Goal: Task Accomplishment & Management: Manage account settings

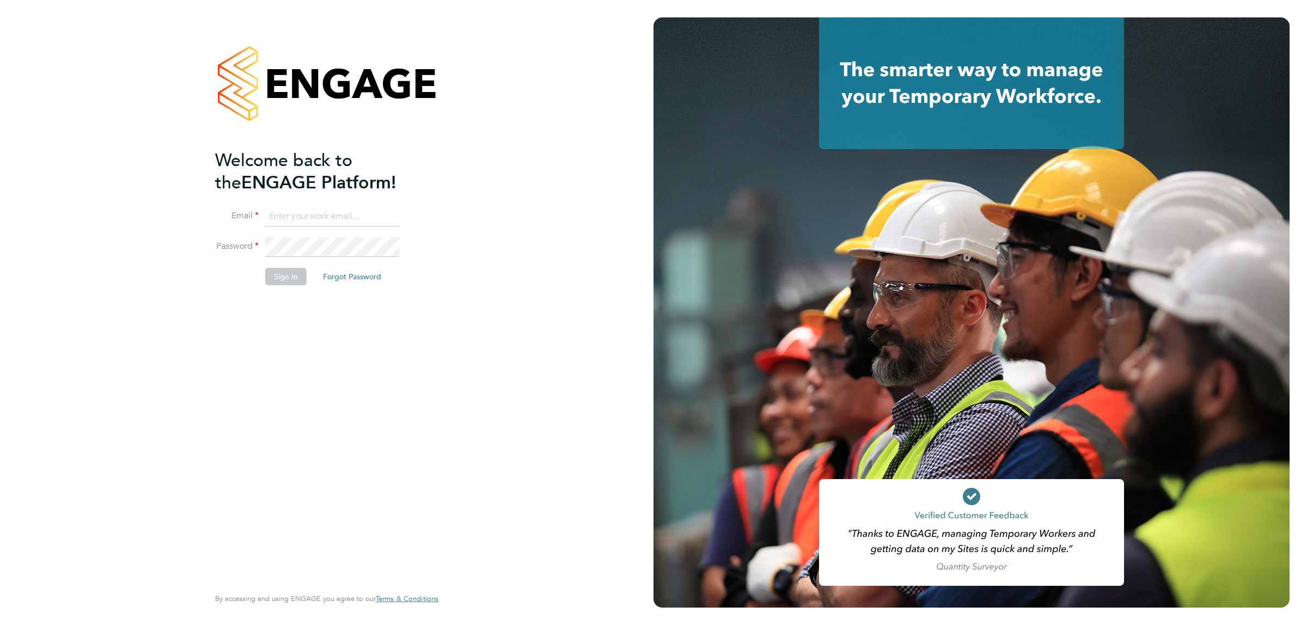
type input "Katherine.Jacobs@danielowen.co.uk"
click at [279, 278] on button "Sign In" at bounding box center [285, 276] width 41 height 17
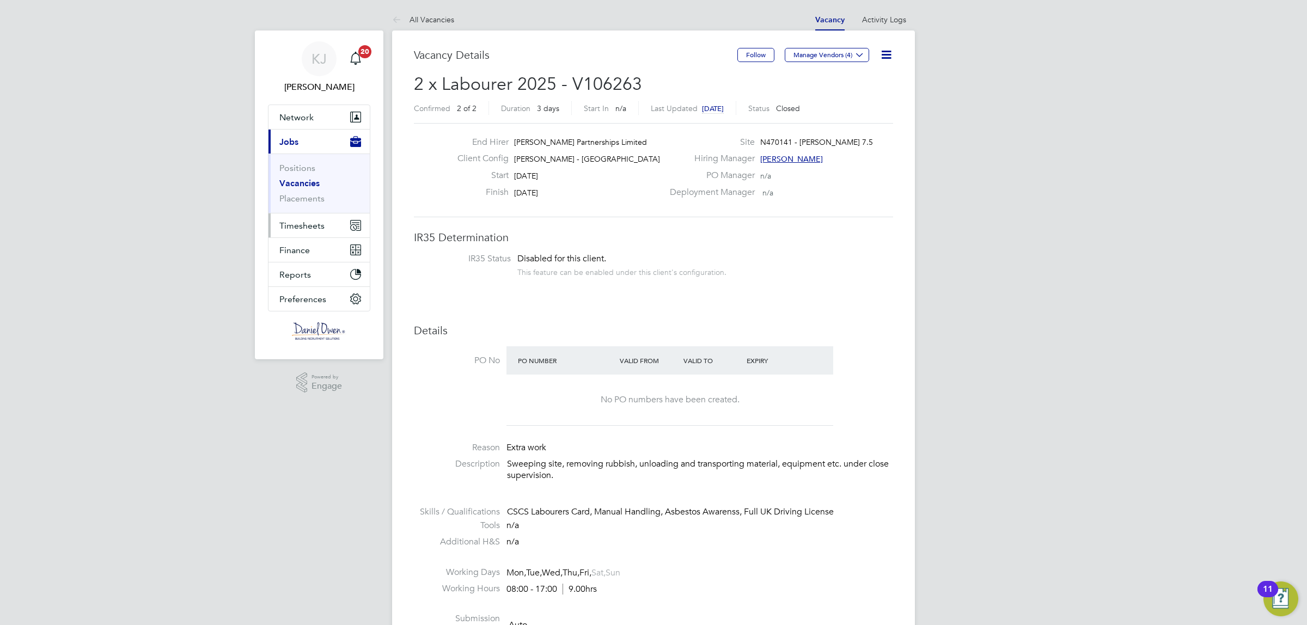
click at [290, 224] on span "Timesheets" at bounding box center [301, 226] width 45 height 10
click at [298, 224] on span "Timesheets" at bounding box center [301, 226] width 45 height 10
click at [302, 195] on link "Timesheets" at bounding box center [301, 192] width 45 height 10
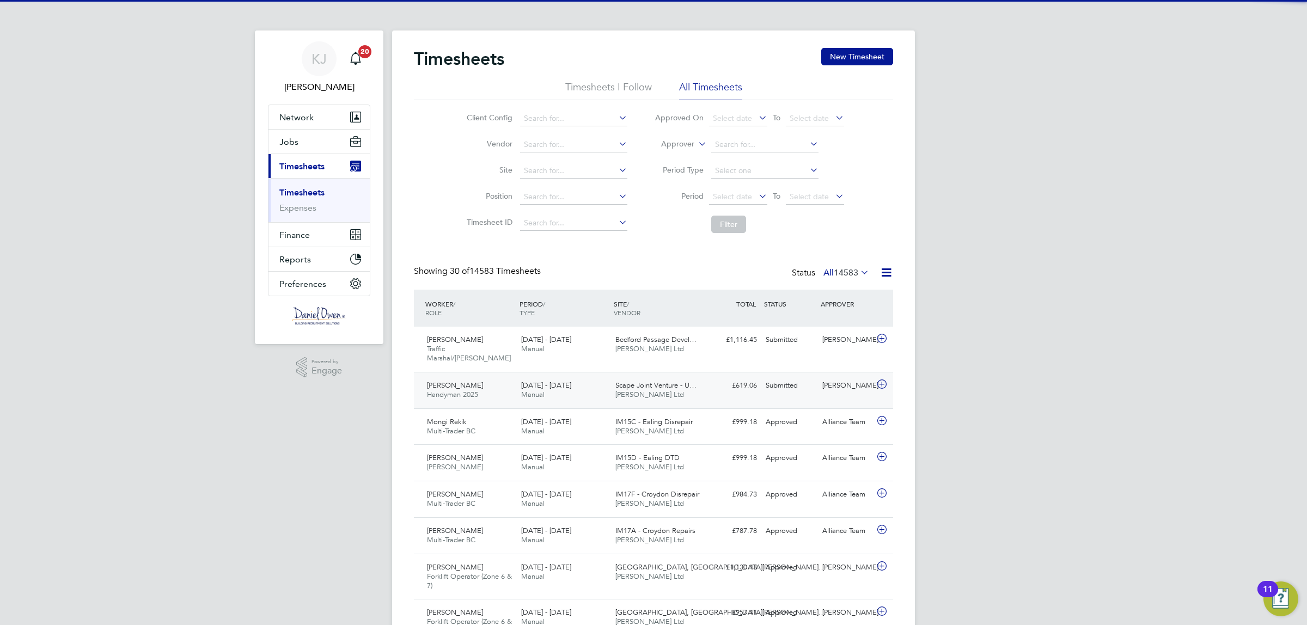
scroll to position [27, 94]
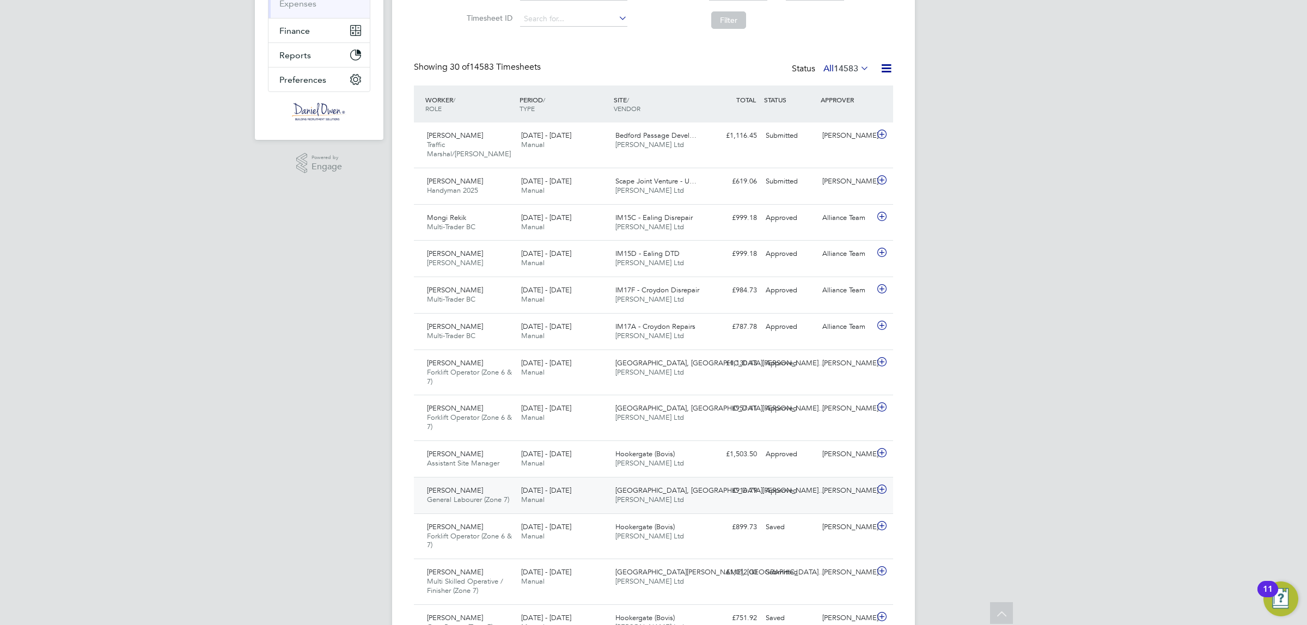
click at [450, 486] on span "Kieran Simmons" at bounding box center [455, 490] width 56 height 9
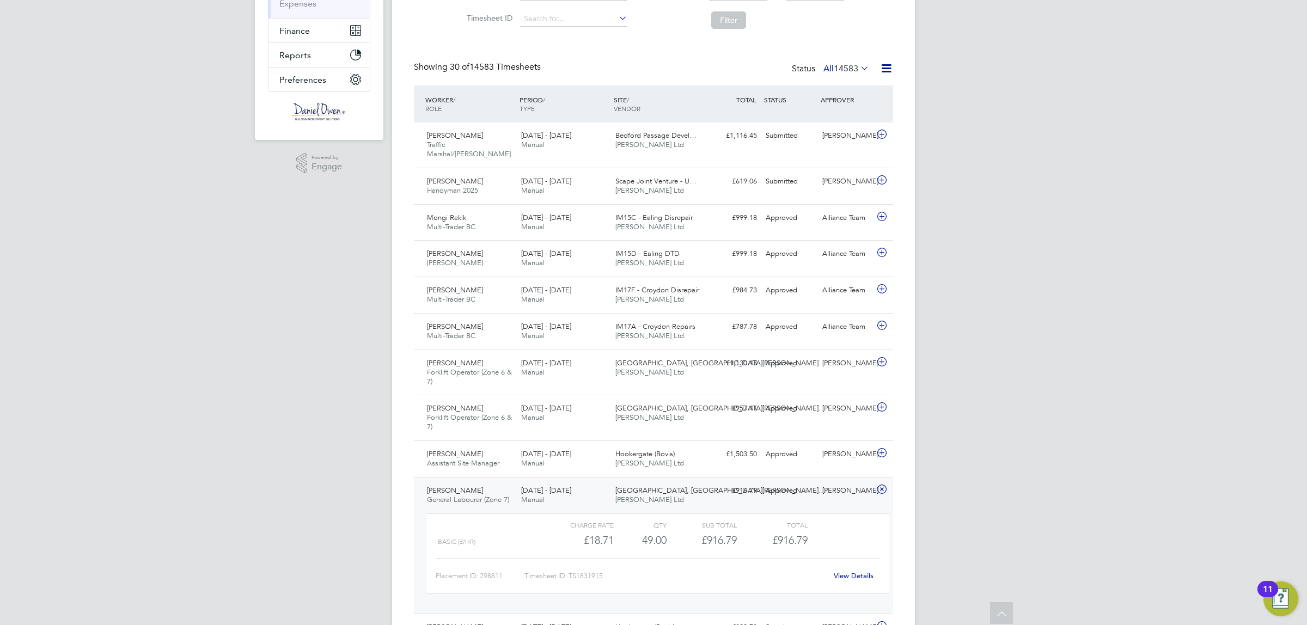
click at [856, 571] on link "View Details" at bounding box center [854, 575] width 40 height 9
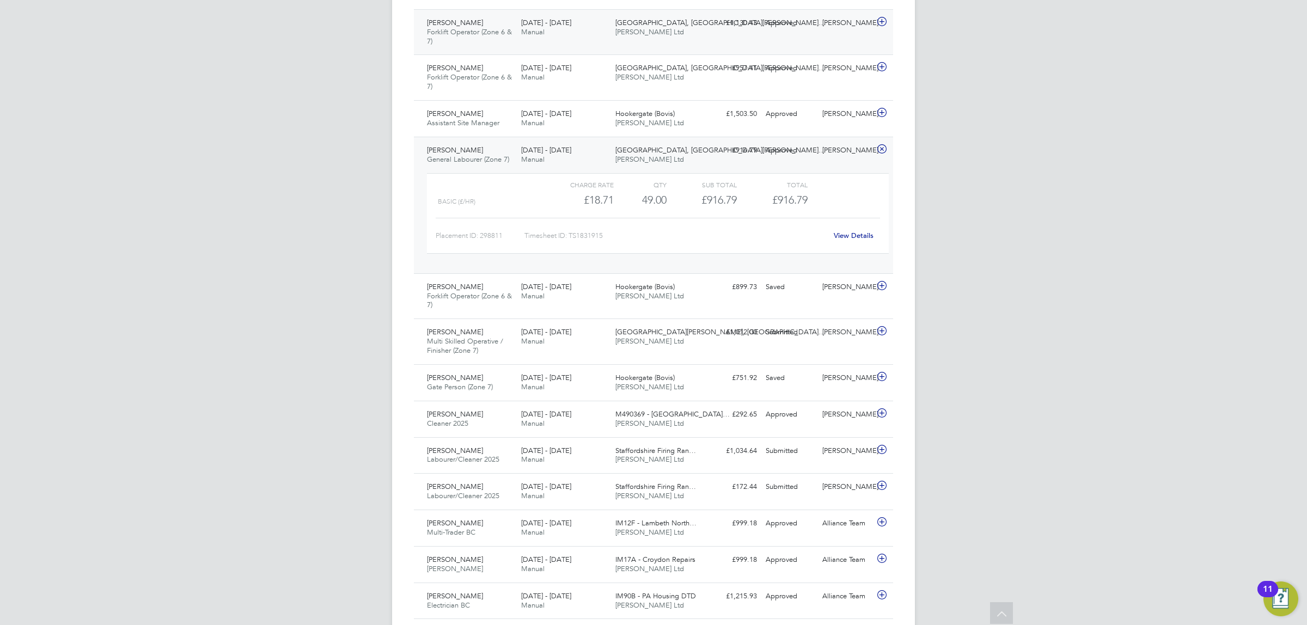
click at [793, 22] on div "Approved" at bounding box center [789, 23] width 57 height 18
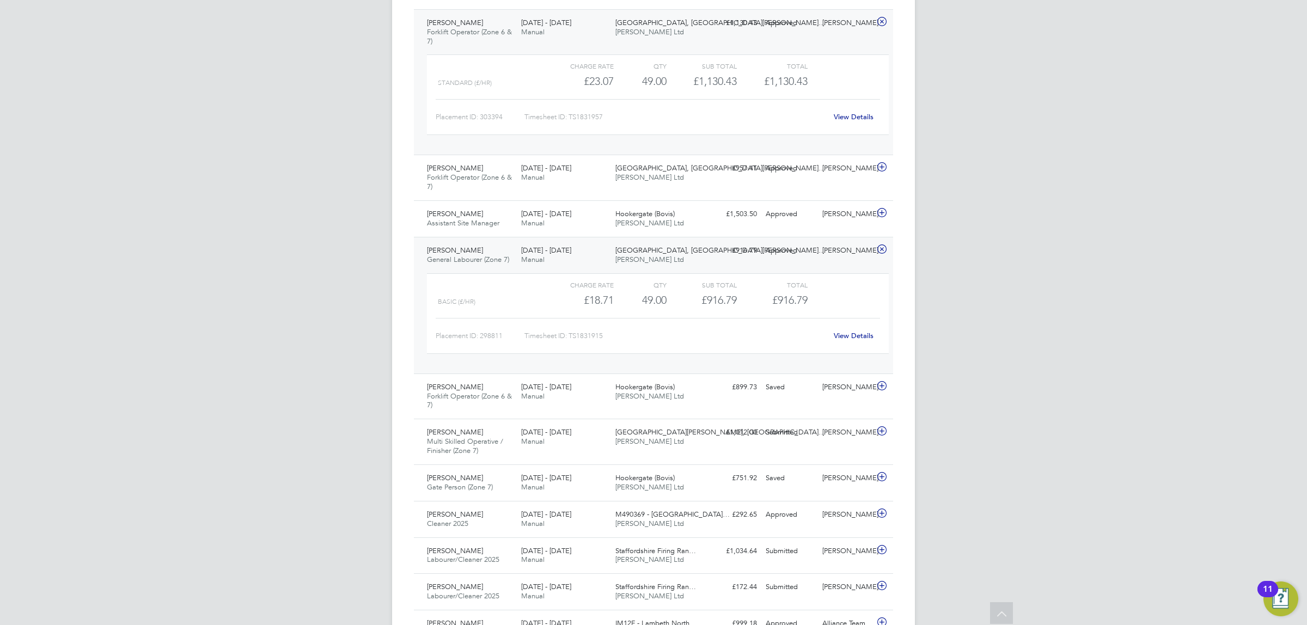
click at [852, 112] on link "View Details" at bounding box center [854, 116] width 40 height 9
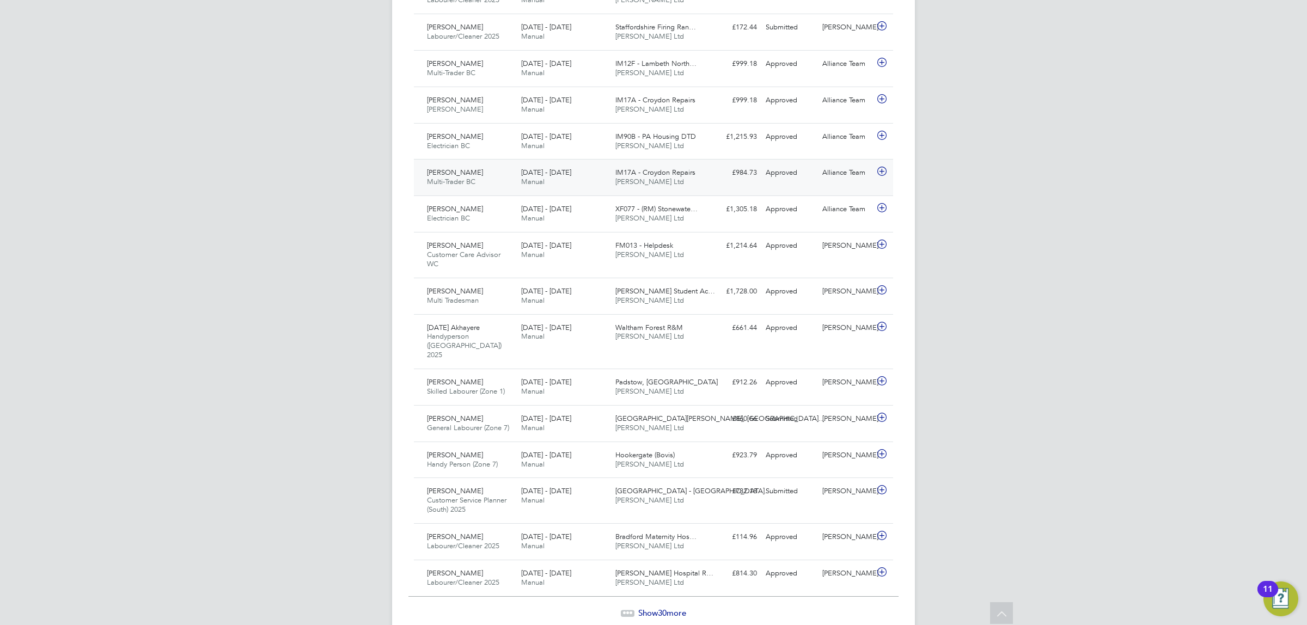
scroll to position [1133, 0]
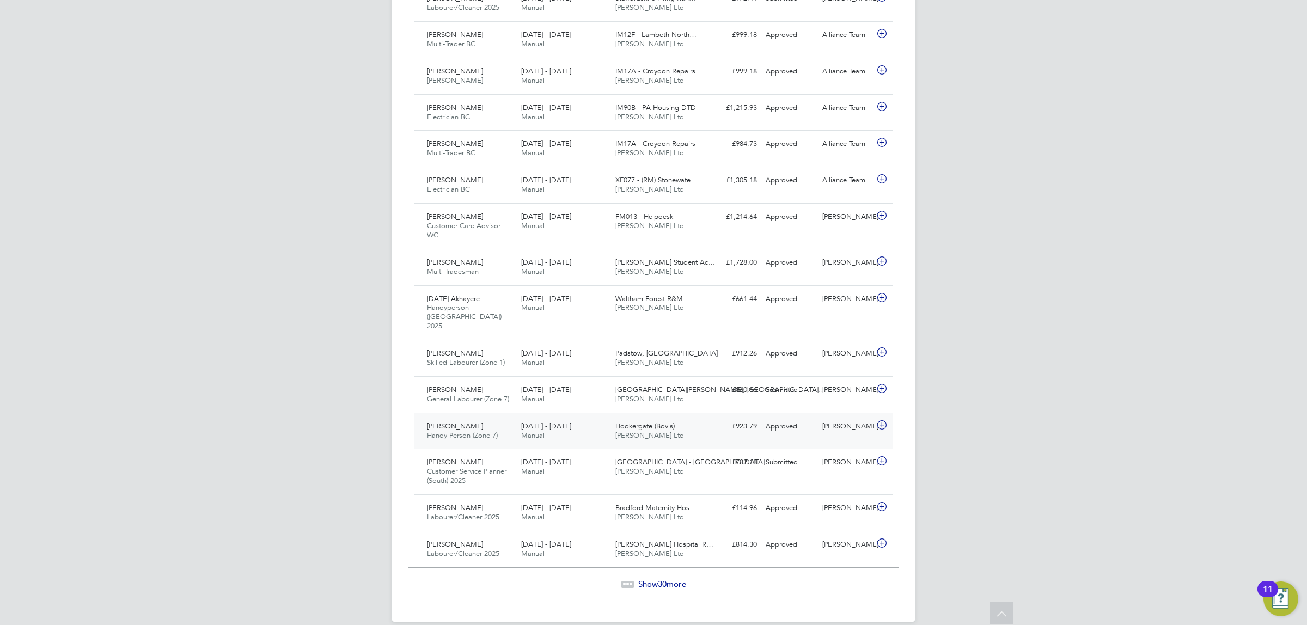
click at [883, 421] on icon at bounding box center [882, 425] width 14 height 9
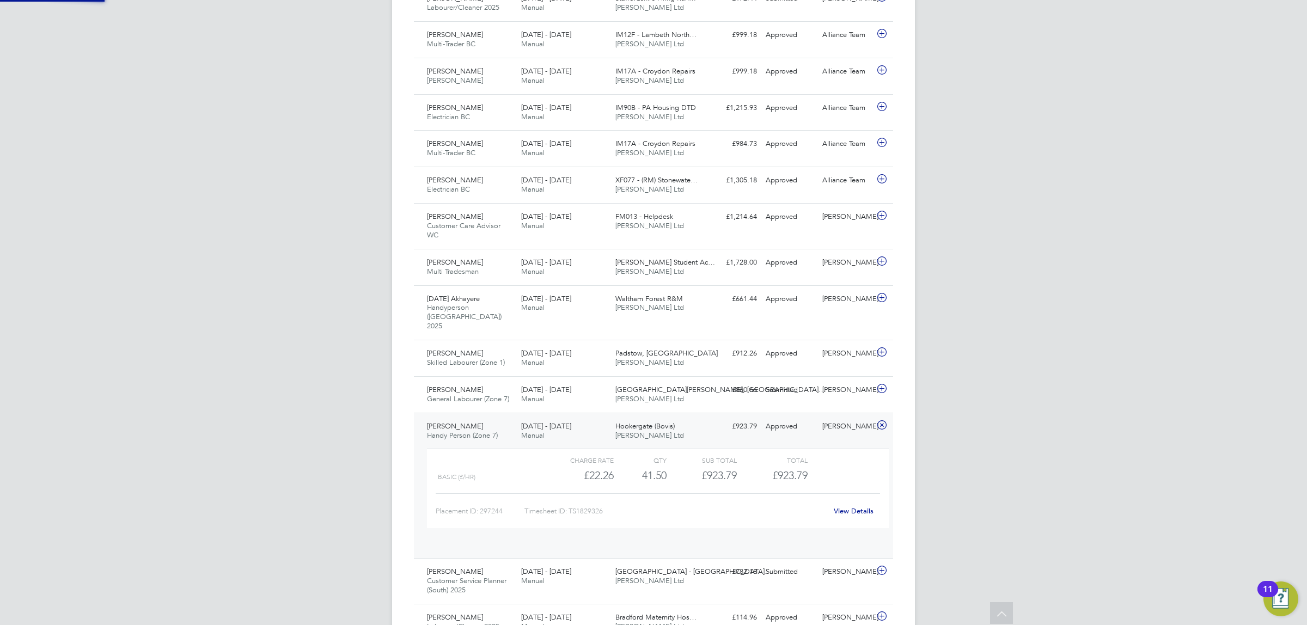
scroll to position [18, 106]
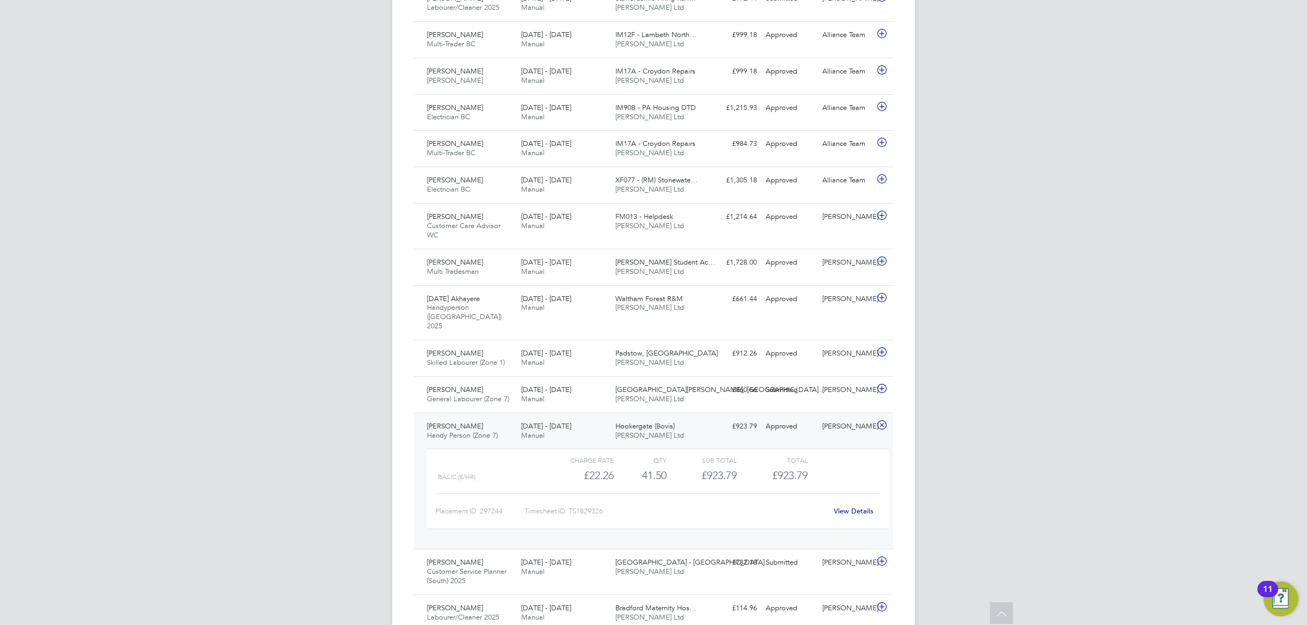
click at [851, 506] on link "View Details" at bounding box center [854, 510] width 40 height 9
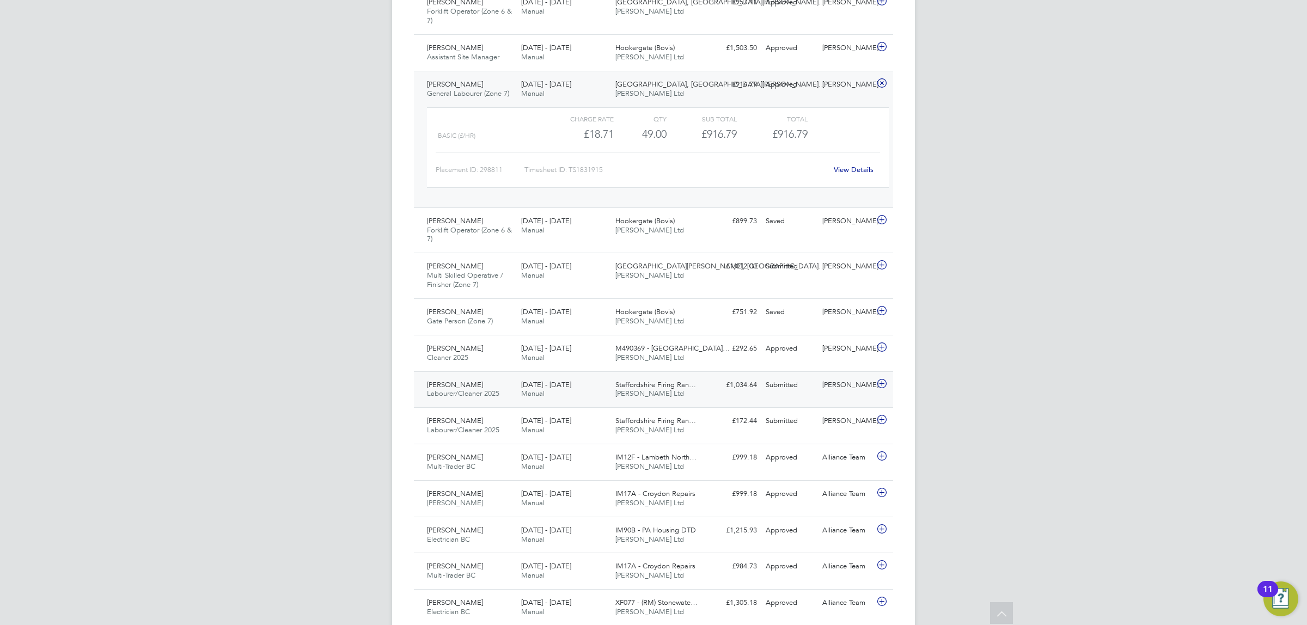
scroll to position [689, 0]
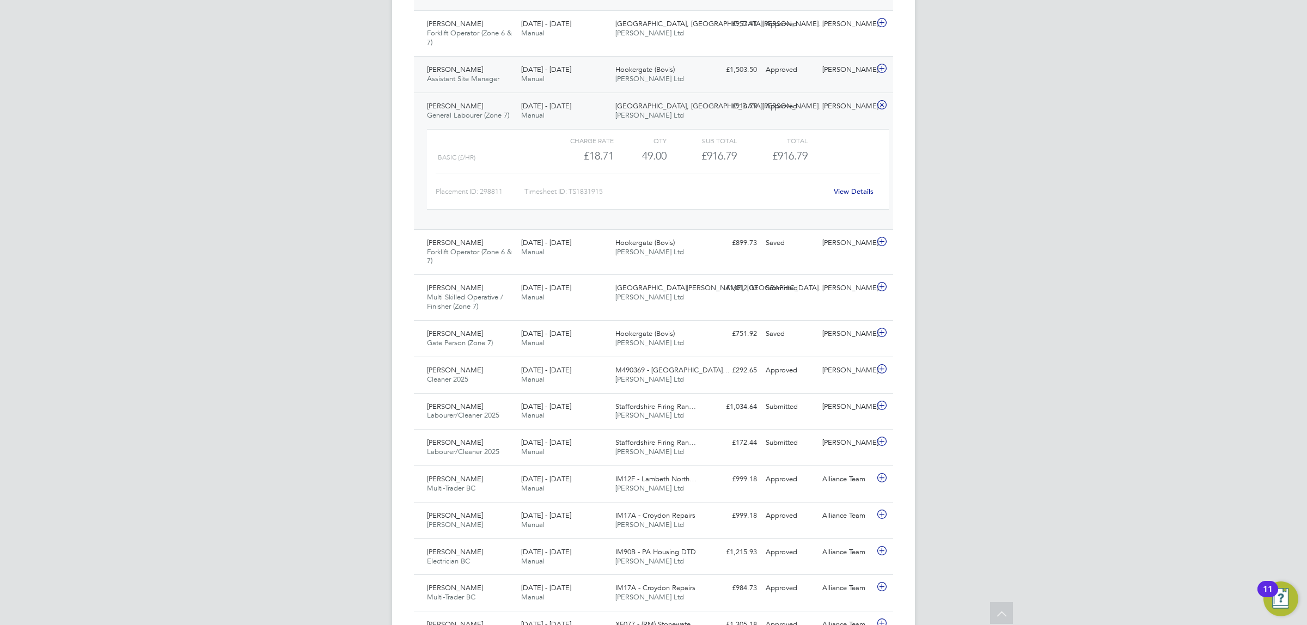
click at [883, 64] on icon at bounding box center [882, 68] width 14 height 9
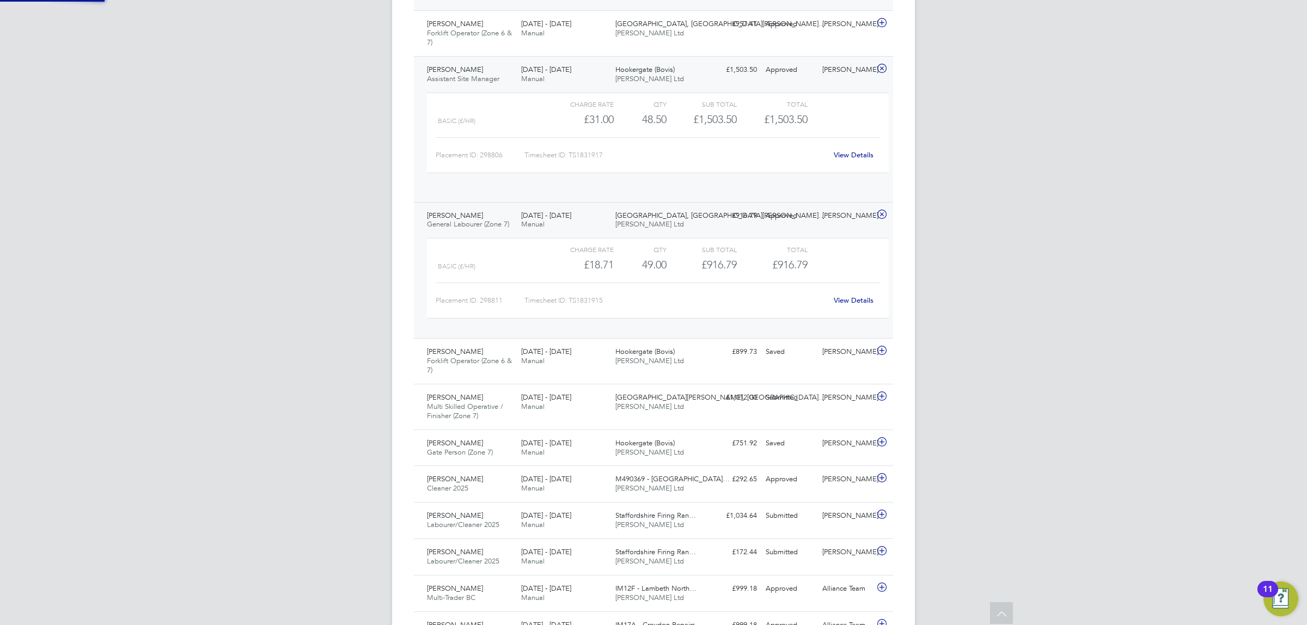
scroll to position [18, 106]
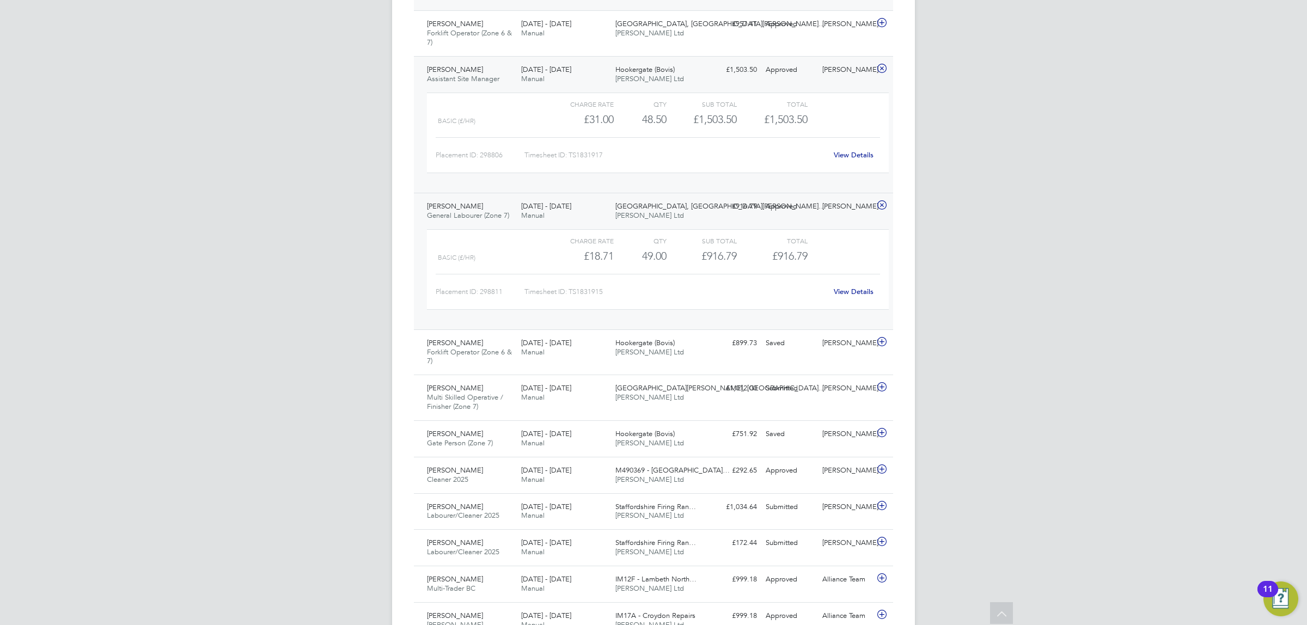
click at [840, 150] on link "View Details" at bounding box center [854, 154] width 40 height 9
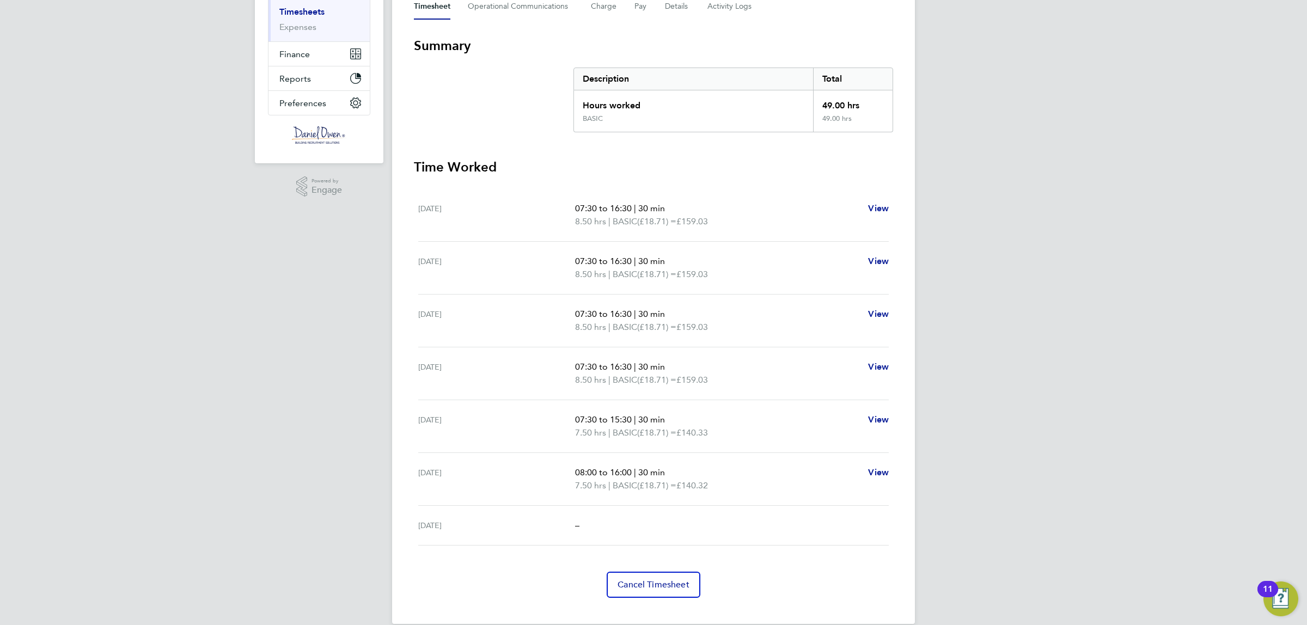
scroll to position [183, 0]
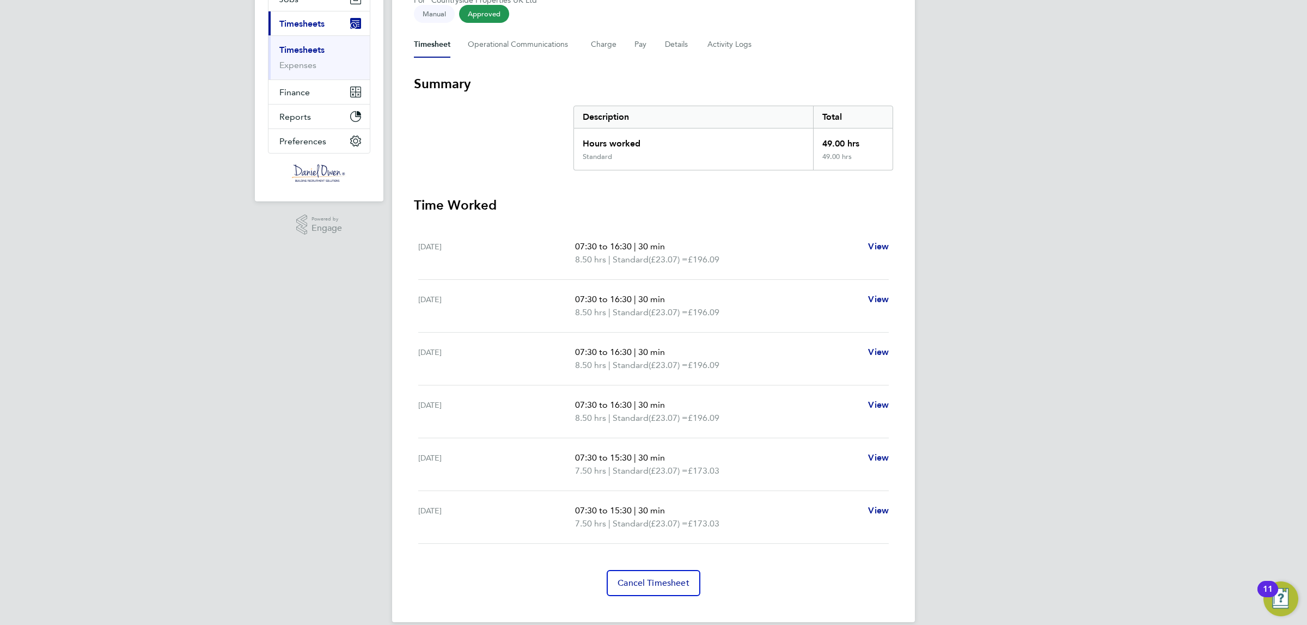
scroll to position [143, 0]
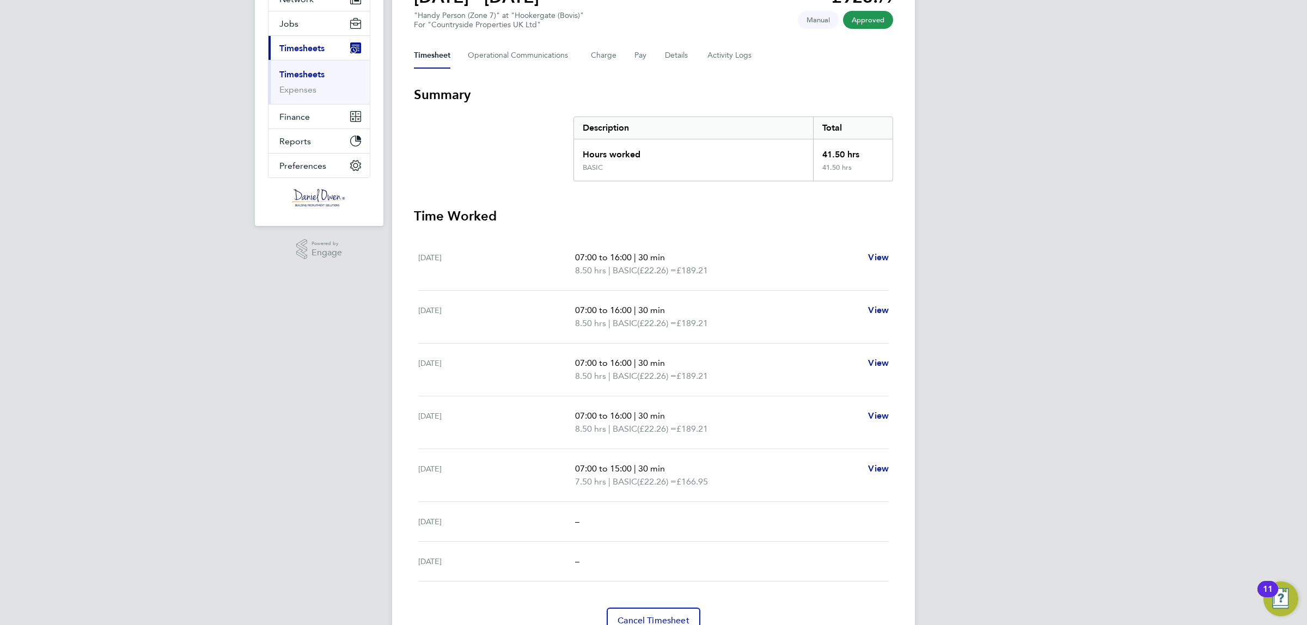
scroll to position [136, 0]
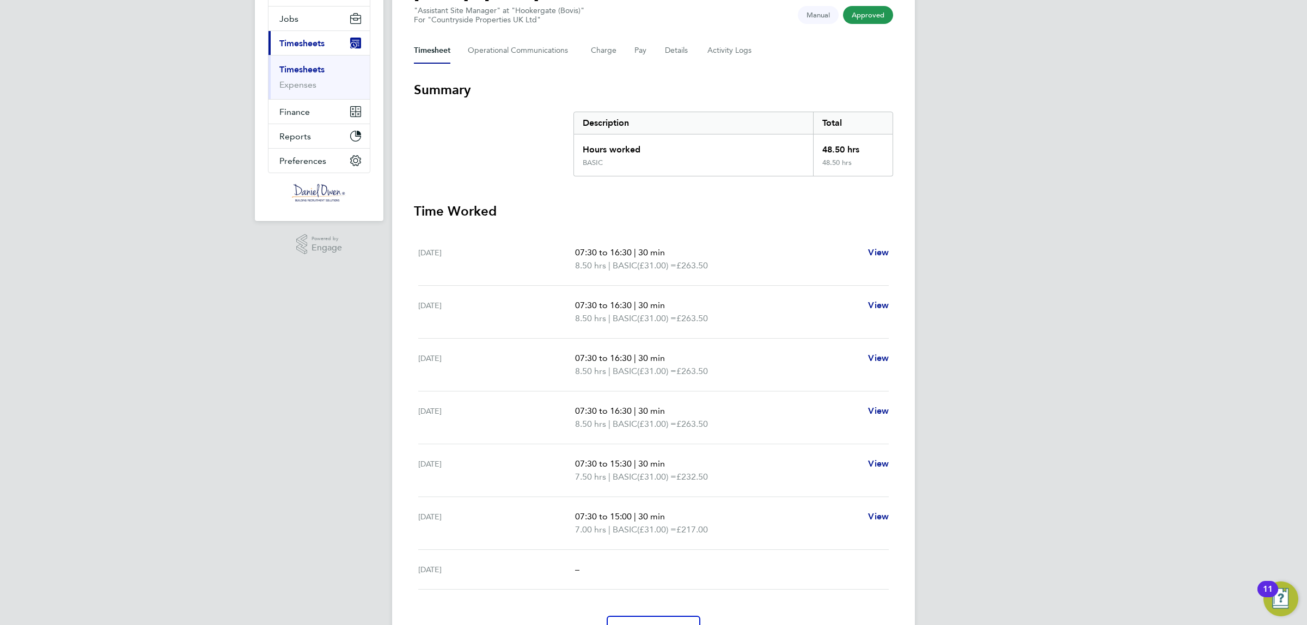
scroll to position [136, 0]
